Goal: Check status: Check status

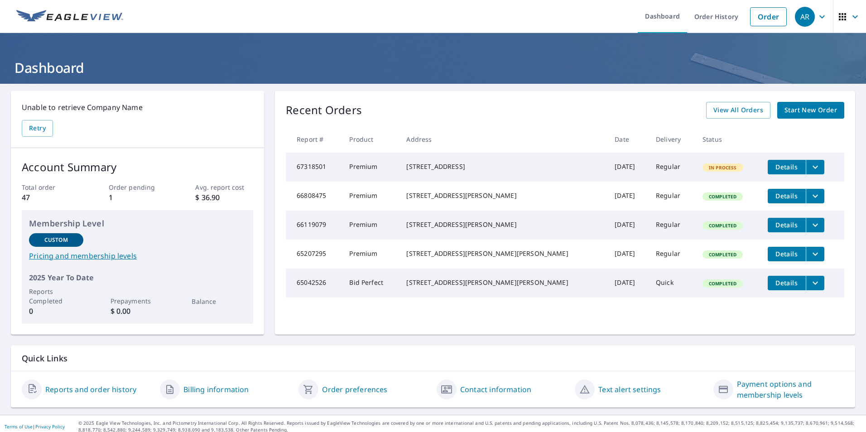
click at [810, 167] on icon "filesDropdownBtn-67318501" at bounding box center [815, 167] width 11 height 11
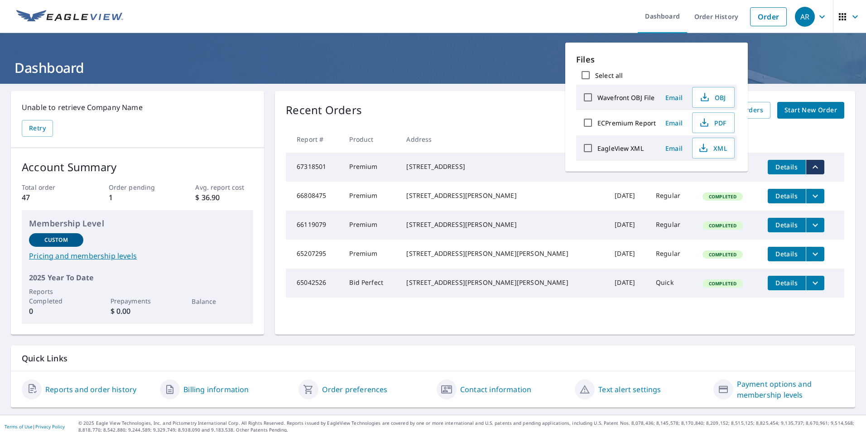
click at [775, 169] on span "Details" at bounding box center [786, 167] width 27 height 9
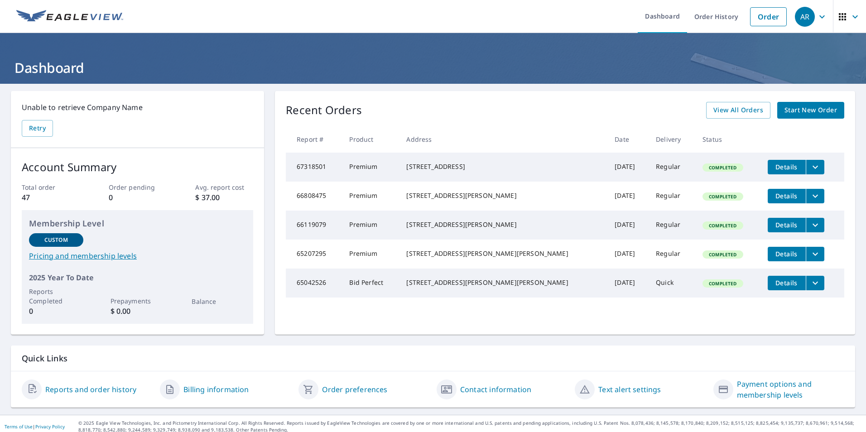
click at [399, 169] on td "Premium" at bounding box center [370, 167] width 57 height 29
click at [760, 168] on td "Details" at bounding box center [802, 167] width 84 height 29
click at [773, 168] on span "Details" at bounding box center [786, 167] width 27 height 9
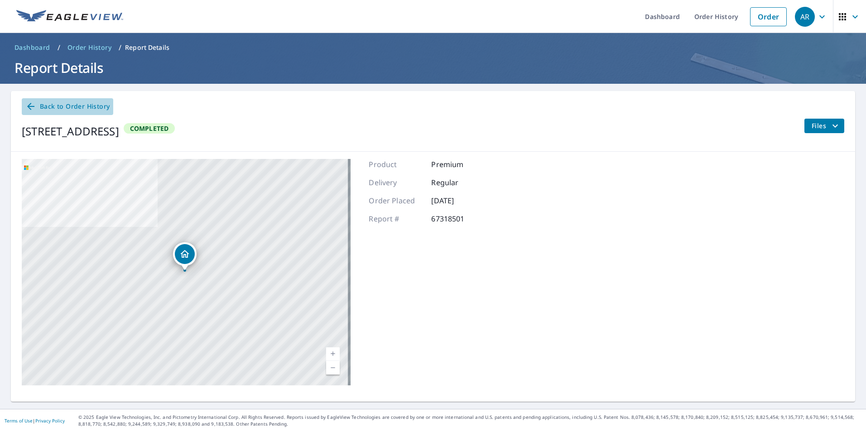
click at [70, 107] on span "Back to Order History" at bounding box center [67, 106] width 84 height 11
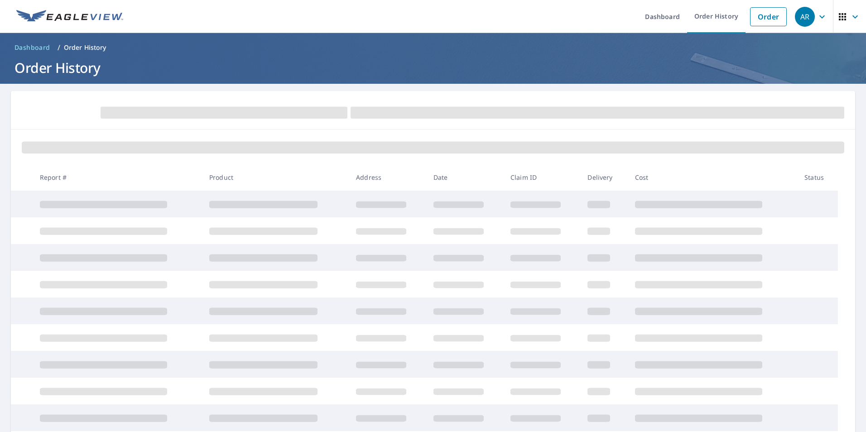
click at [25, 47] on span "Dashboard" at bounding box center [32, 47] width 36 height 9
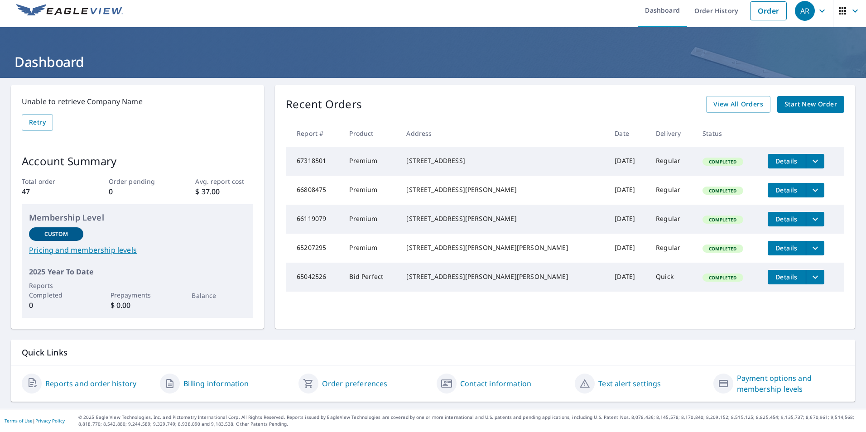
scroll to position [10, 0]
click at [53, 380] on link "Reports and order history" at bounding box center [90, 383] width 91 height 11
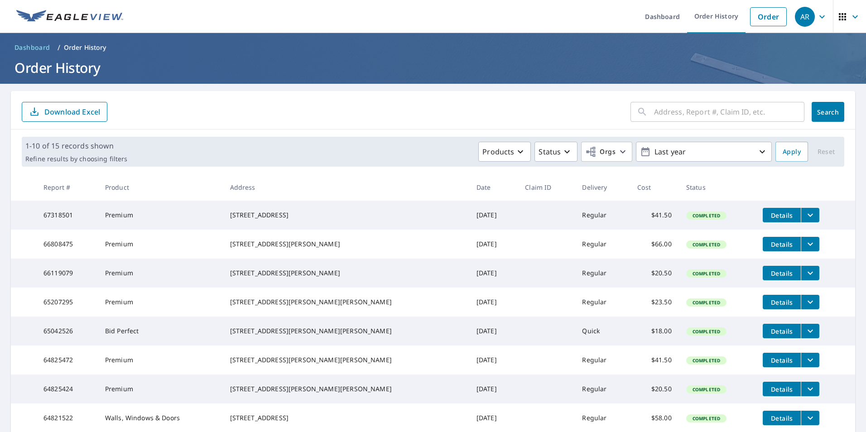
click at [314, 13] on ul "Dashboard Order History Order" at bounding box center [460, 16] width 662 height 33
